Goal: Task Accomplishment & Management: Manage account settings

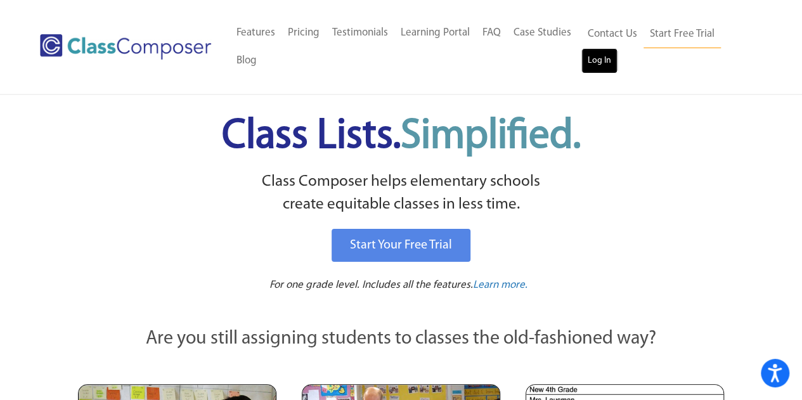
click at [605, 64] on link "Log In" at bounding box center [599, 60] width 36 height 25
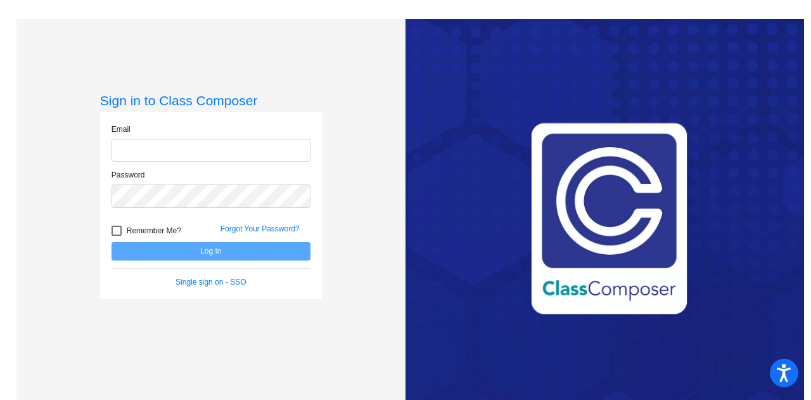
type input "[EMAIL_ADDRESS][DOMAIN_NAME]"
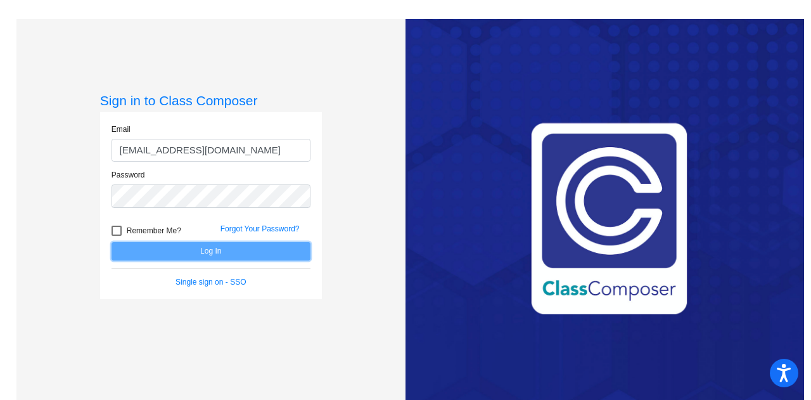
click at [233, 253] on button "Log In" at bounding box center [211, 251] width 199 height 18
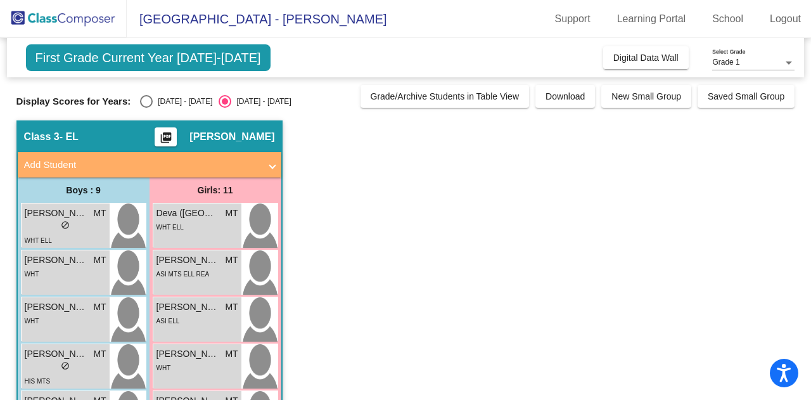
click at [174, 96] on div "2024 - 2025" at bounding box center [183, 101] width 60 height 11
click at [146, 108] on input "2024 - 2025" at bounding box center [146, 108] width 1 height 1
radio input "true"
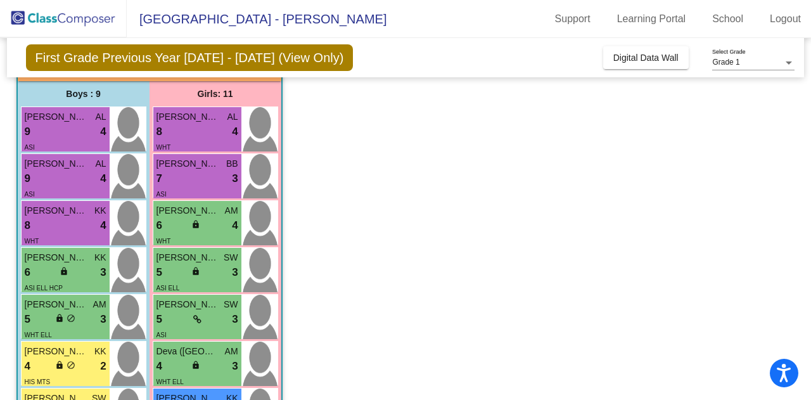
scroll to position [84, 0]
